Goal: Task Accomplishment & Management: Use online tool/utility

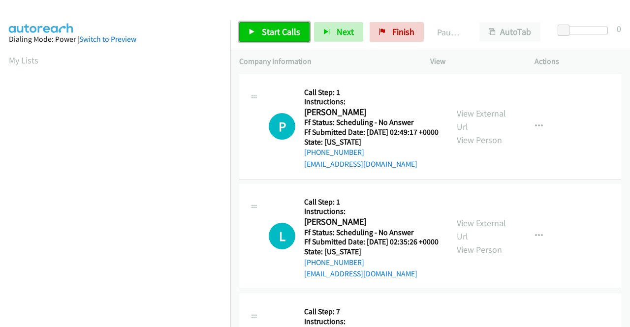
click at [274, 30] on span "Start Calls" at bounding box center [281, 31] width 38 height 11
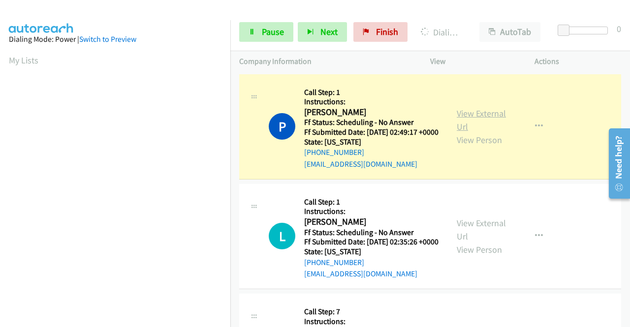
scroll to position [224, 0]
click at [471, 118] on link "View External Url" at bounding box center [481, 120] width 49 height 25
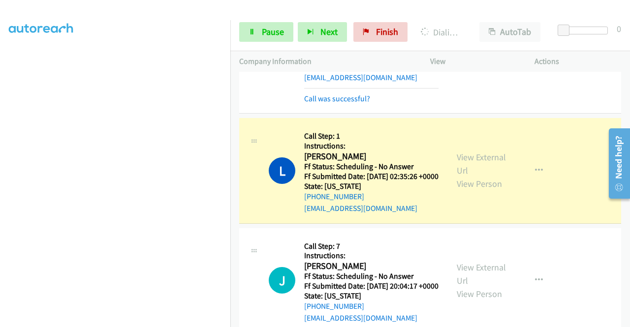
scroll to position [148, 0]
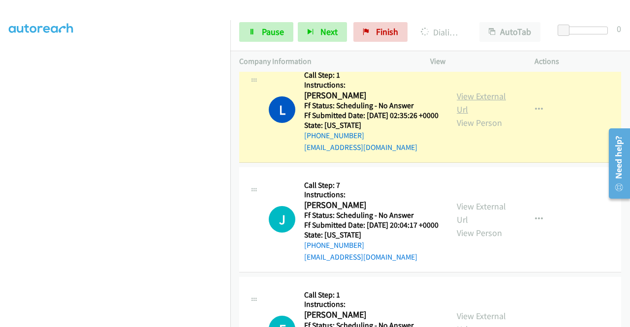
click at [491, 114] on link "View External Url" at bounding box center [481, 103] width 49 height 25
click at [251, 32] on icon at bounding box center [251, 32] width 7 height 7
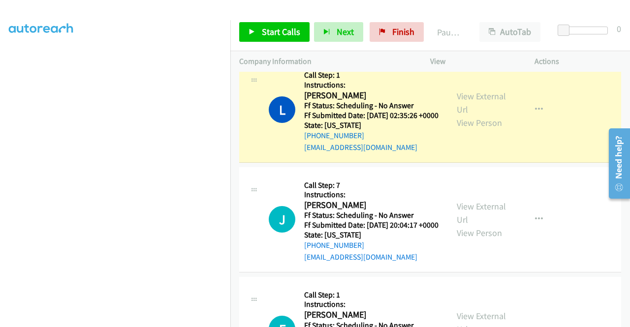
scroll to position [77, 0]
